Goal: Find specific page/section: Locate a particular part of the current website

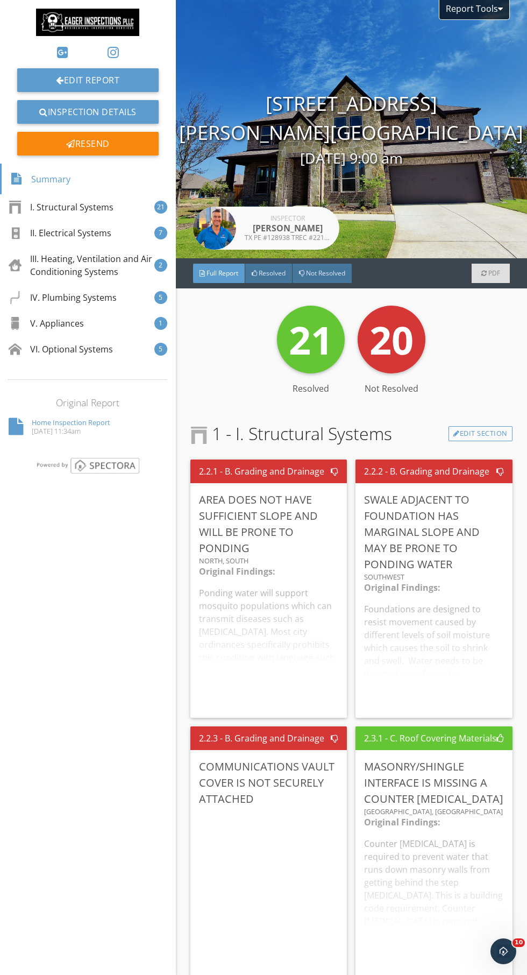
click at [218, 281] on div "Full Report" at bounding box center [219, 273] width 52 height 19
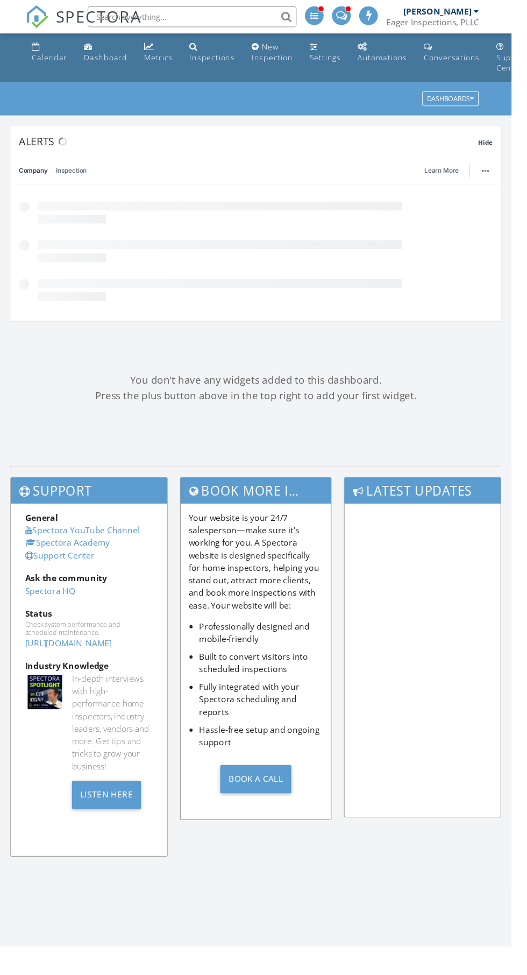
click at [165, 17] on input "text" at bounding box center [197, 17] width 215 height 22
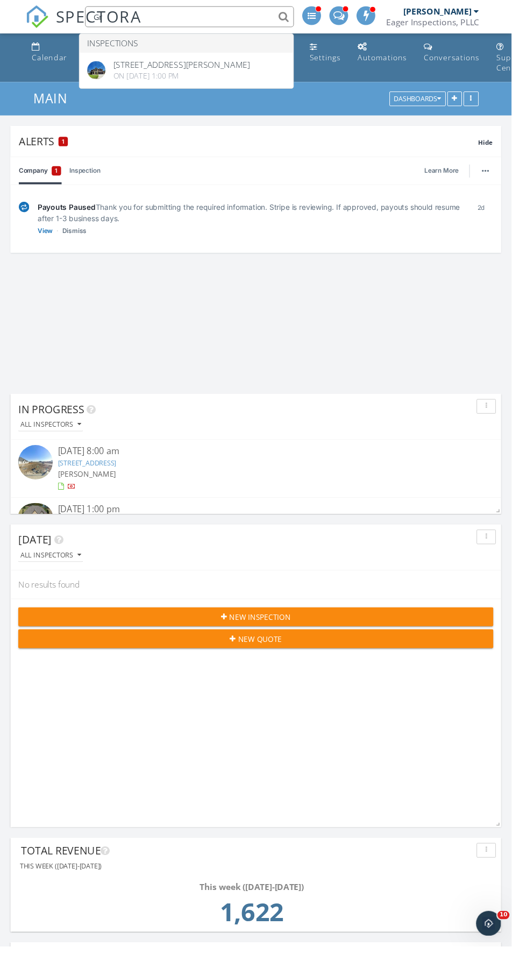
type input "G"
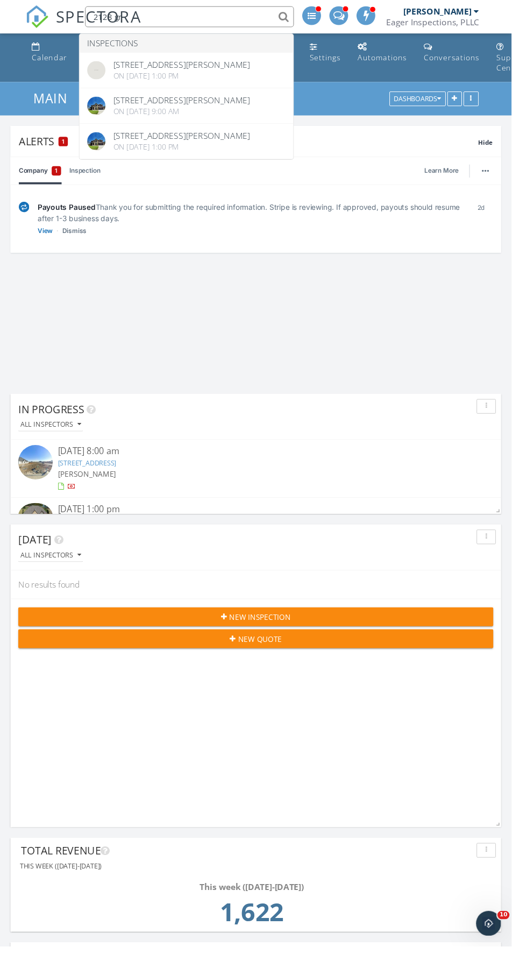
type input "2128 gr"
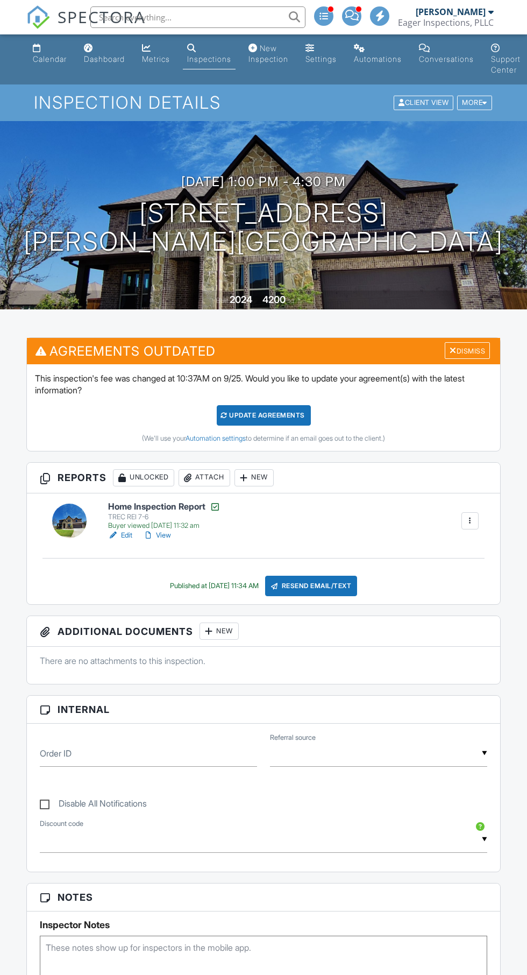
scroll to position [4, 0]
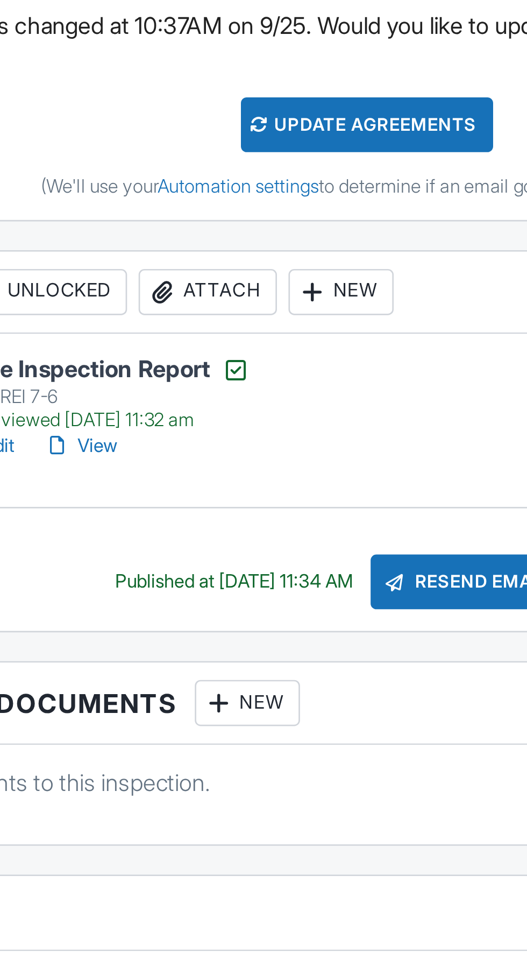
click at [167, 532] on link "View" at bounding box center [157, 531] width 28 height 11
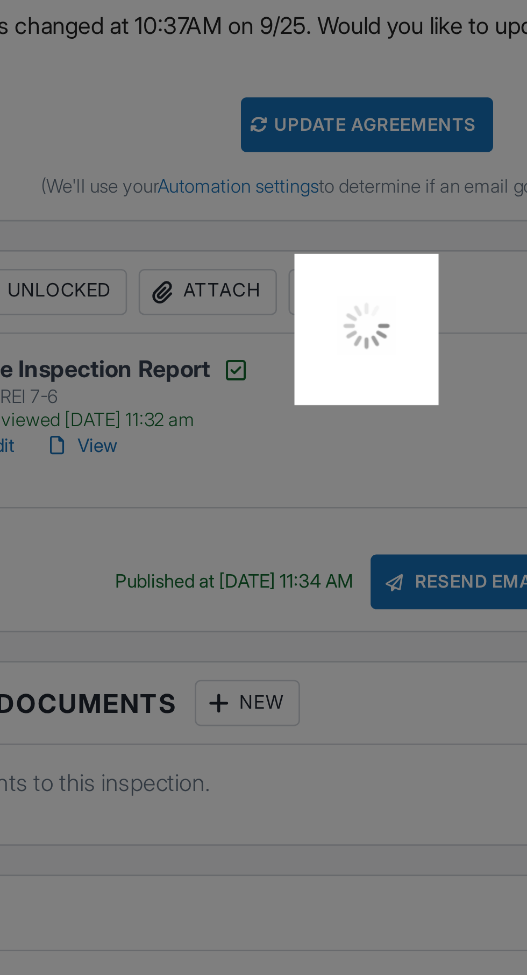
scroll to position [0, 0]
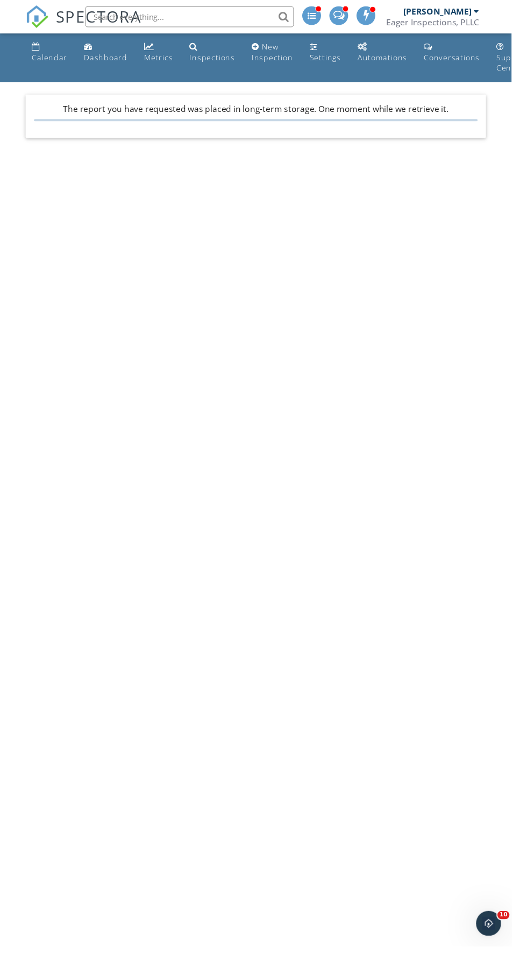
click at [374, 751] on body "SPECTORA Tristan Eager Eager Inspections, PLLC Role: Inspector Change Role Dash…" at bounding box center [263, 483] width 527 height 967
click at [356, 721] on body "SPECTORA Tristan Eager Eager Inspections, PLLC Role: Inspector Change Role Dash…" at bounding box center [263, 483] width 527 height 967
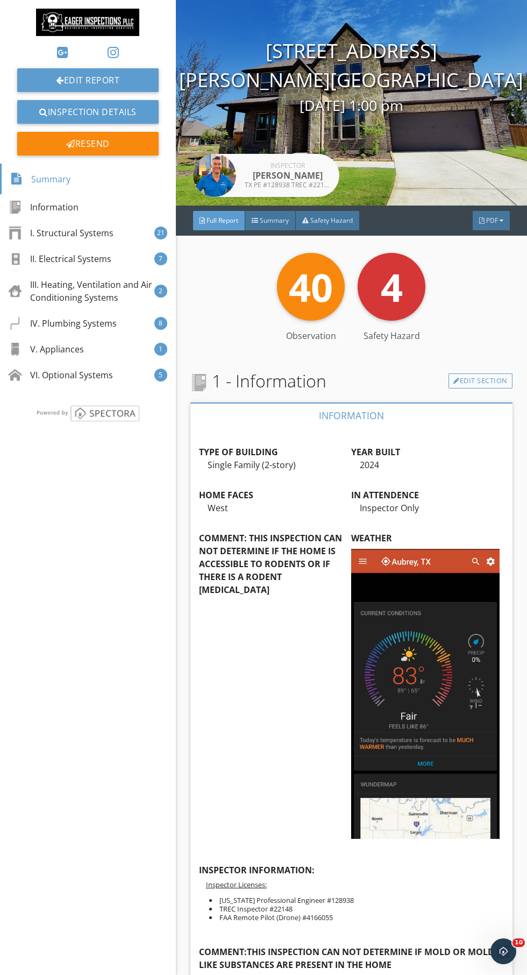
scroll to position [53, 0]
click at [54, 349] on div "V. Appliances" at bounding box center [46, 349] width 75 height 13
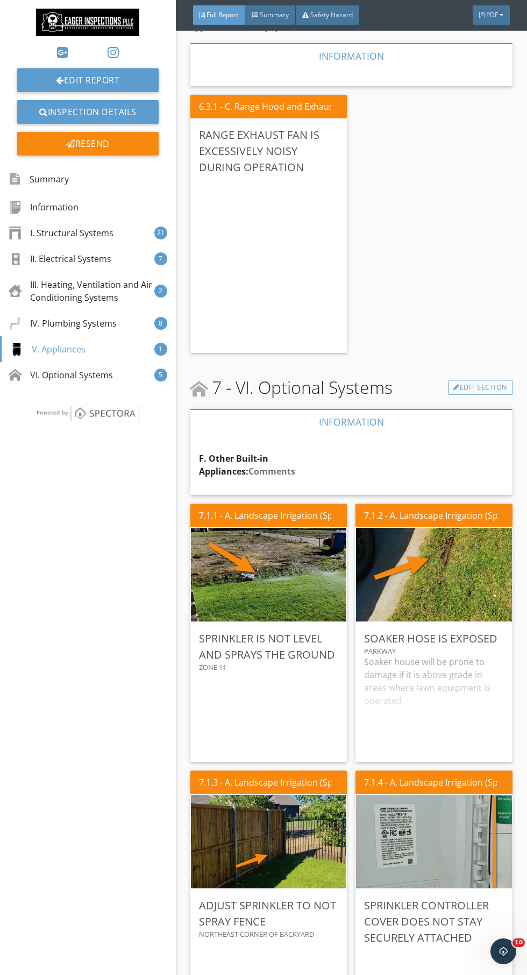
click at [60, 326] on div "IV. Plumbing Systems" at bounding box center [63, 323] width 108 height 13
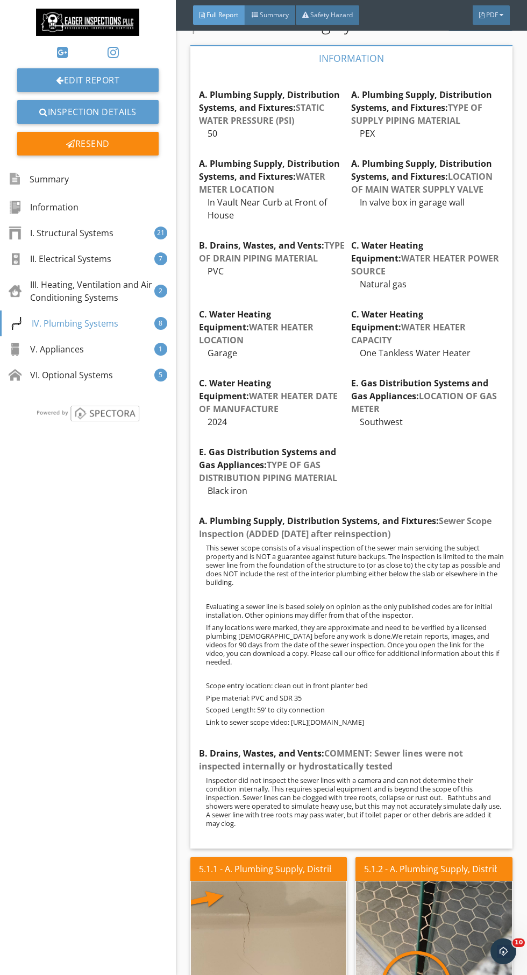
scroll to position [7003, 0]
